Goal: Task Accomplishment & Management: Manage account settings

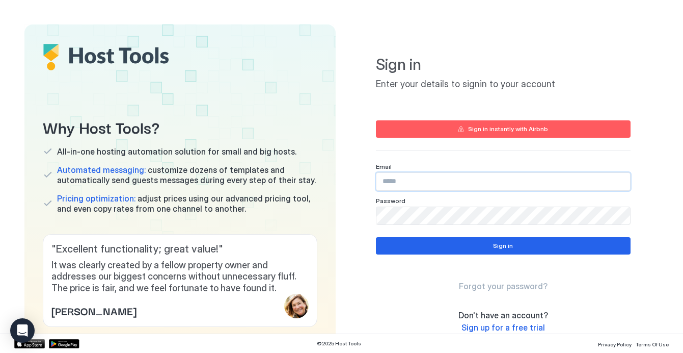
click at [401, 183] on input "Input Field" at bounding box center [503, 181] width 254 height 17
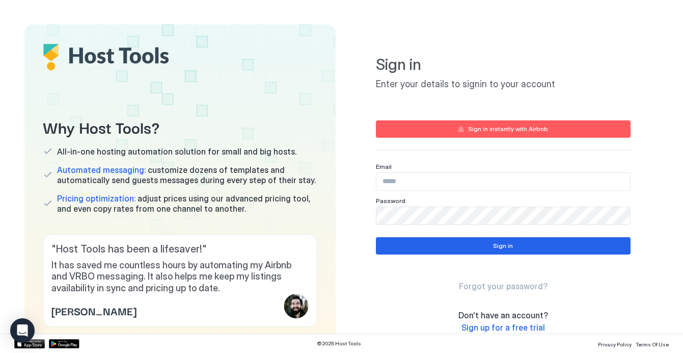
type input "**********"
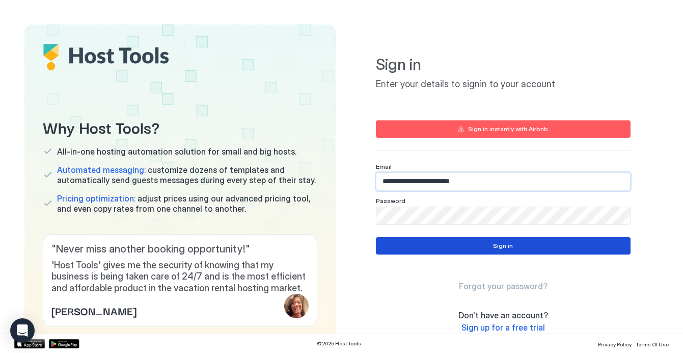
click at [500, 244] on div "Sign in" at bounding box center [503, 245] width 20 height 9
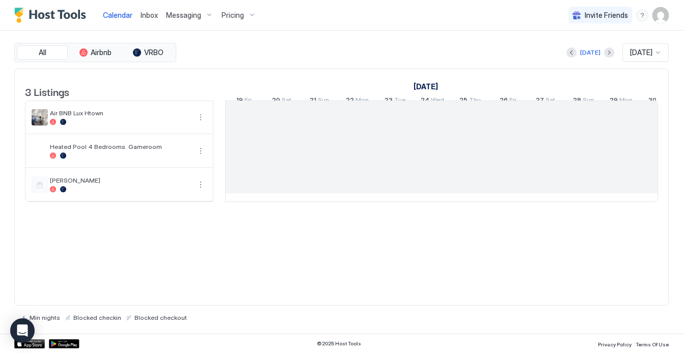
scroll to position [0, 566]
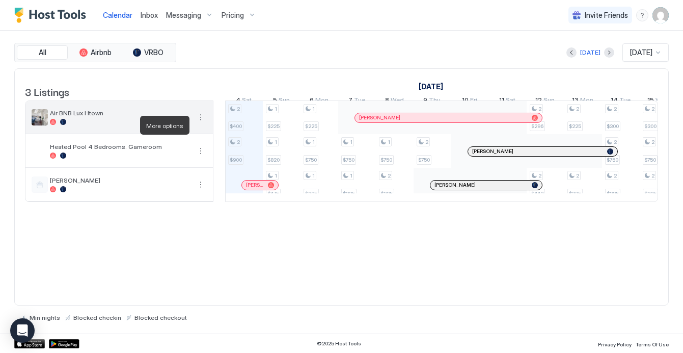
click at [202, 123] on button "More options" at bounding box center [201, 117] width 12 height 12
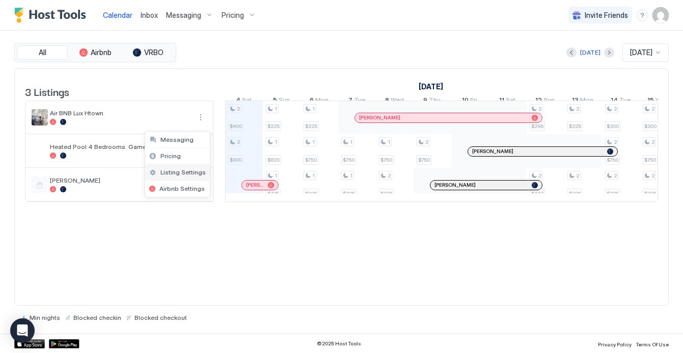
click at [181, 173] on span "Listing Settings" at bounding box center [182, 172] width 45 height 8
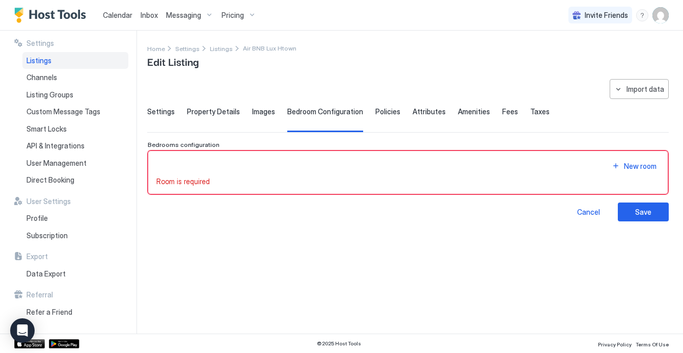
click at [119, 12] on span "Calendar" at bounding box center [118, 15] width 30 height 9
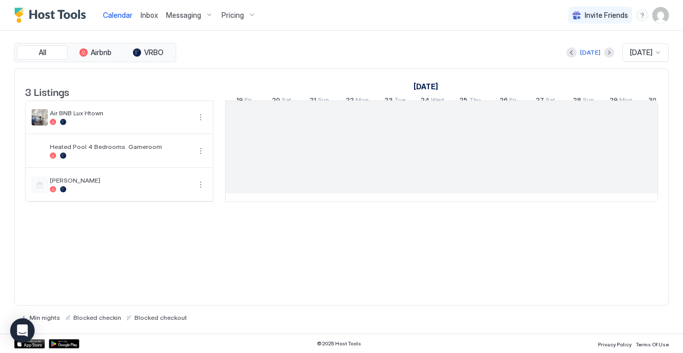
scroll to position [0, 566]
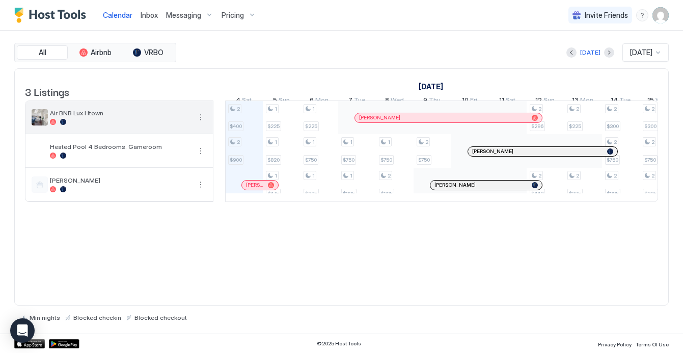
click at [146, 117] on span "Air BNB Lux Htown" at bounding box center [120, 113] width 141 height 8
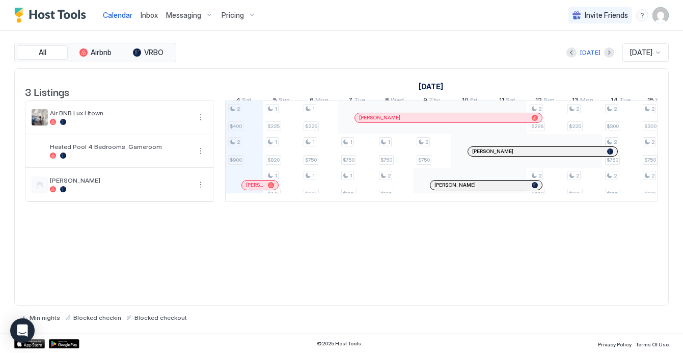
click at [235, 119] on div "2 $400 2 $900 1 $225 1 $820 1 $475 1 $225 1 $750 1 $325 1 $750 1 $325 1 $750 2 …" at bounding box center [621, 151] width 1922 height 100
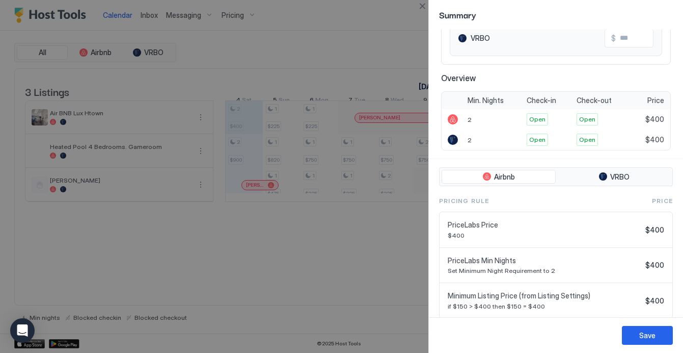
scroll to position [166, 0]
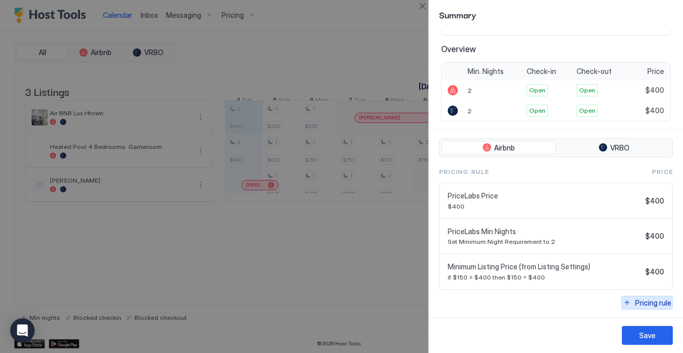
click at [627, 303] on button "Pricing rule" at bounding box center [646, 302] width 51 height 14
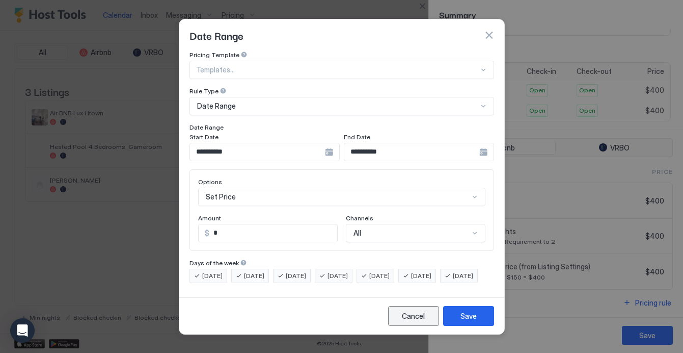
click at [419, 321] on div "Cancel" at bounding box center [413, 315] width 23 height 11
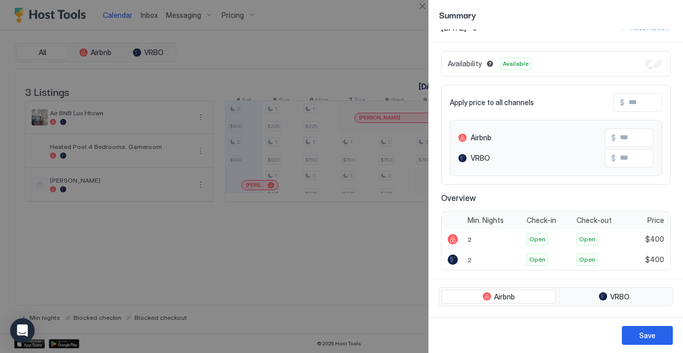
scroll to position [0, 0]
